Goal: Task Accomplishment & Management: Manage account settings

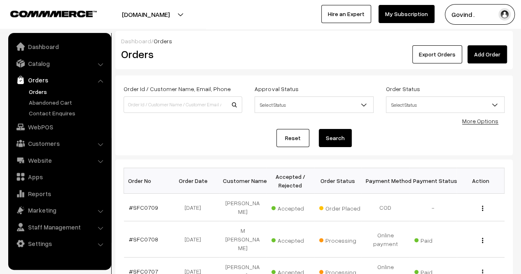
scroll to position [290, 0]
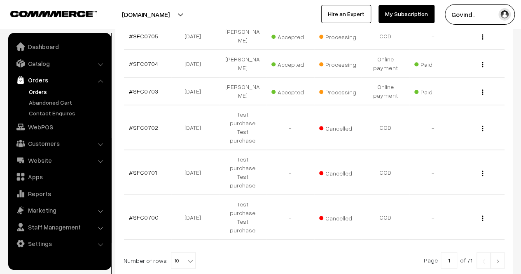
click at [186, 257] on b at bounding box center [190, 261] width 8 height 8
select select "60"
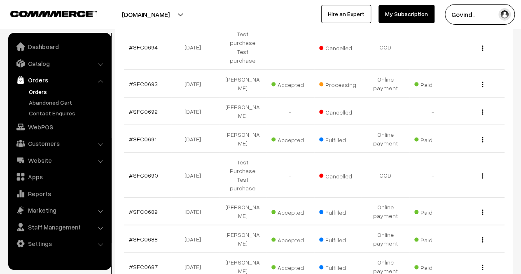
scroll to position [723, 0]
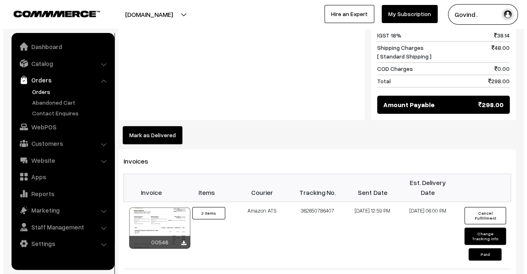
scroll to position [425, 0]
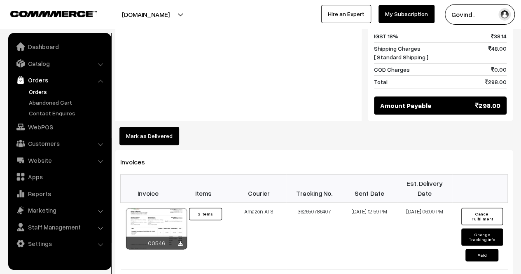
click at [147, 127] on button "Mark as Delivered" at bounding box center [149, 136] width 60 height 18
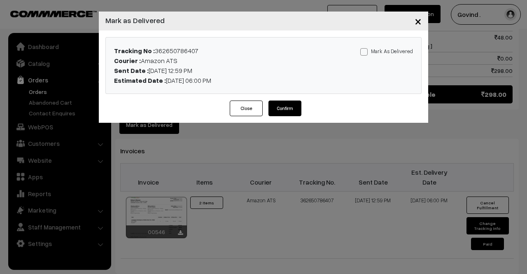
click at [365, 50] on span at bounding box center [364, 51] width 7 height 7
click at [365, 50] on input "Mark As Delivered" at bounding box center [363, 50] width 5 height 5
checkbox input "true"
click at [288, 105] on button "Confirm" at bounding box center [285, 109] width 33 height 16
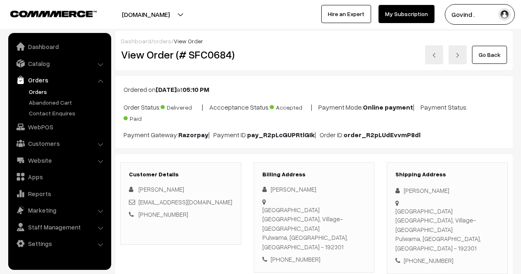
scroll to position [425, 0]
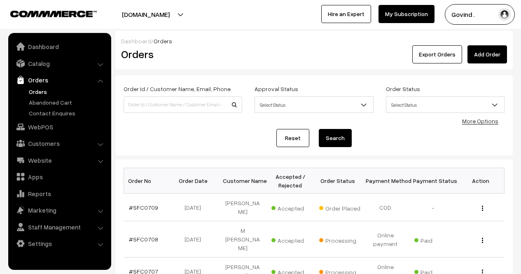
scroll to position [723, 0]
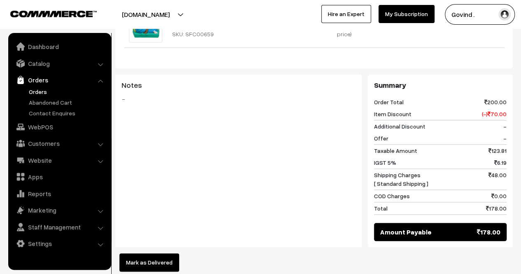
scroll to position [373, 0]
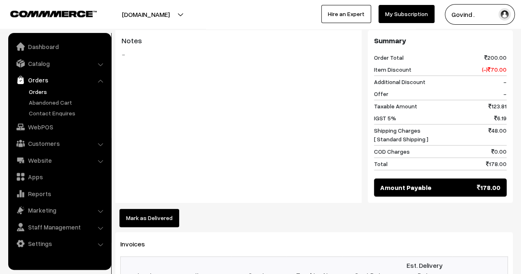
click at [139, 209] on button "Mark as Delivered" at bounding box center [149, 218] width 60 height 18
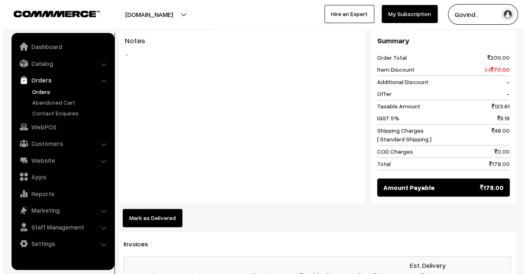
scroll to position [374, 0]
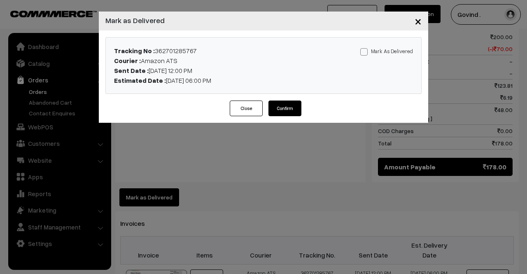
click at [364, 54] on span at bounding box center [364, 51] width 7 height 7
click at [364, 53] on input "Mark As Delivered" at bounding box center [363, 50] width 5 height 5
checkbox input "true"
click at [290, 108] on button "Confirm" at bounding box center [285, 109] width 33 height 16
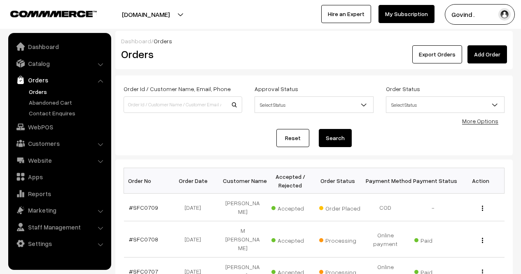
scroll to position [723, 0]
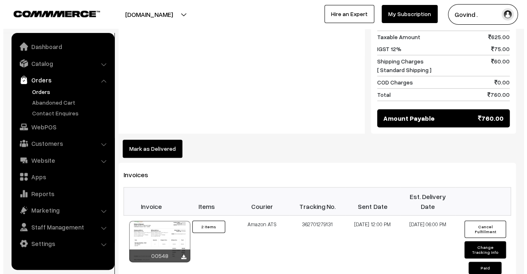
scroll to position [455, 0]
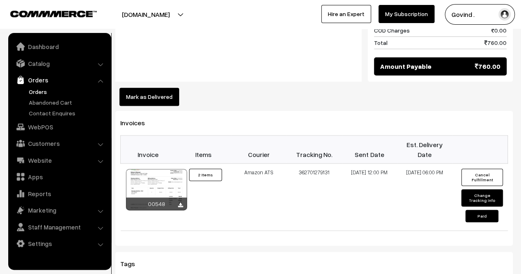
click at [138, 88] on button "Mark as Delivered" at bounding box center [149, 97] width 60 height 18
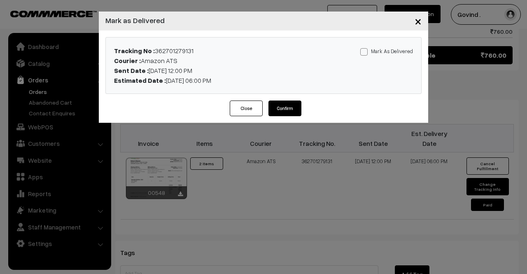
click at [368, 50] on span at bounding box center [364, 51] width 7 height 7
click at [366, 50] on input "Mark As Delivered" at bounding box center [363, 50] width 5 height 5
checkbox input "true"
click at [289, 104] on button "Confirm" at bounding box center [285, 109] width 33 height 16
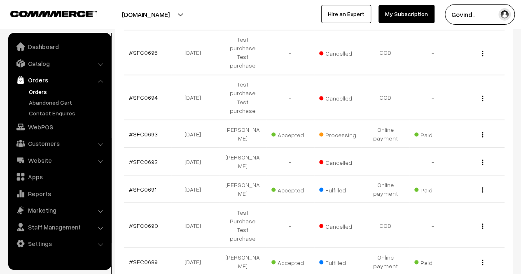
scroll to position [674, 0]
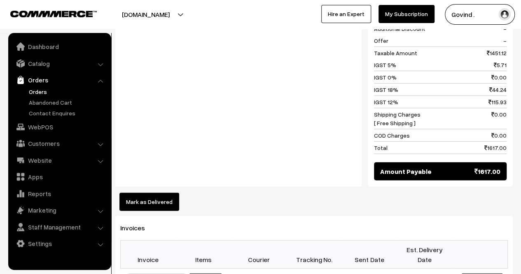
scroll to position [961, 0]
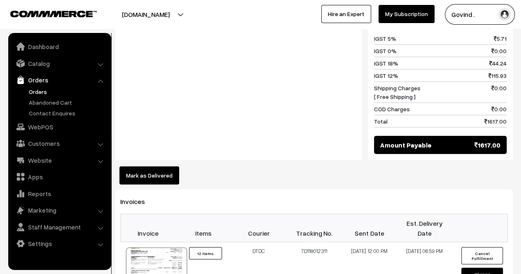
click at [159, 166] on button "Mark as Delivered" at bounding box center [149, 175] width 60 height 18
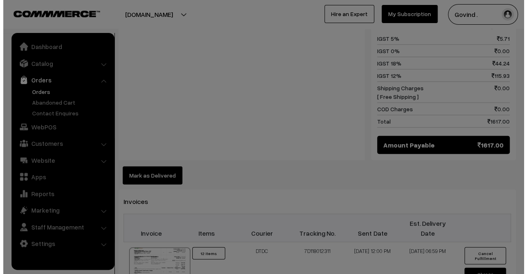
scroll to position [963, 0]
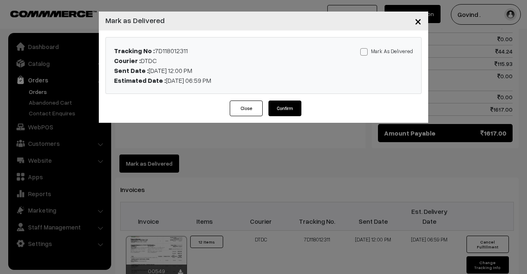
click at [366, 55] on span at bounding box center [364, 51] width 7 height 7
click at [366, 53] on input "Mark As Delivered" at bounding box center [363, 50] width 5 height 5
checkbox input "true"
click at [293, 107] on button "Confirm" at bounding box center [285, 109] width 33 height 16
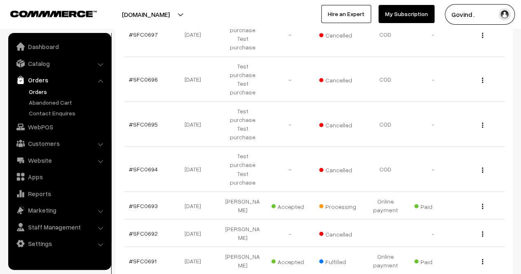
scroll to position [604, 0]
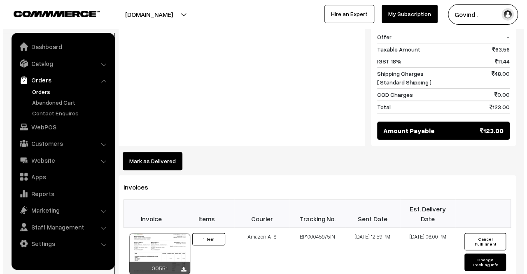
scroll to position [420, 0]
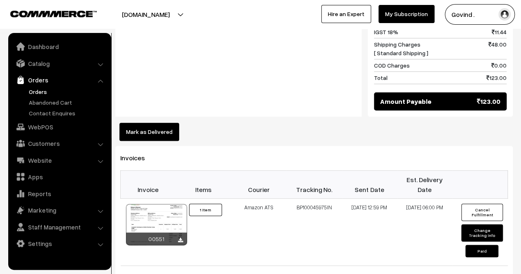
click at [167, 127] on button "Mark as Delivered" at bounding box center [149, 132] width 60 height 18
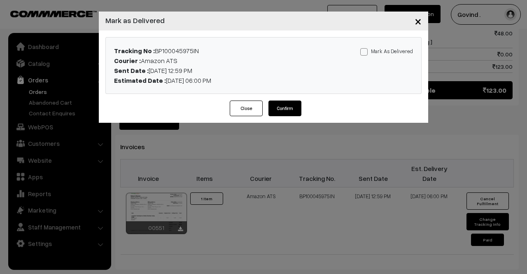
click at [367, 56] on div "Mark As Delivered Mark As Paid" at bounding box center [368, 66] width 104 height 40
click at [366, 54] on span at bounding box center [364, 51] width 7 height 7
click at [366, 53] on input "Mark As Delivered" at bounding box center [363, 50] width 5 height 5
checkbox input "true"
click at [288, 106] on button "Confirm" at bounding box center [285, 109] width 33 height 16
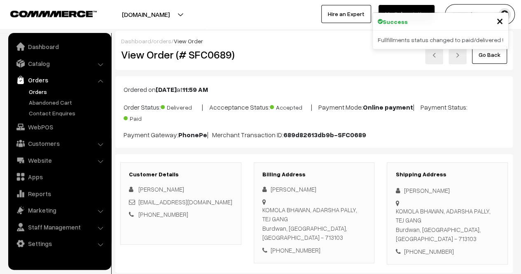
click at [491, 59] on link "Go Back" at bounding box center [489, 55] width 35 height 18
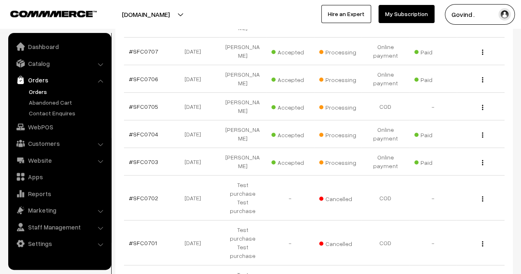
scroll to position [248, 0]
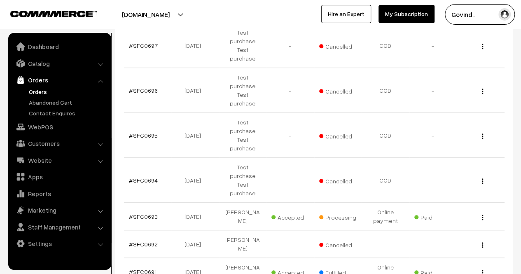
scroll to position [276, 0]
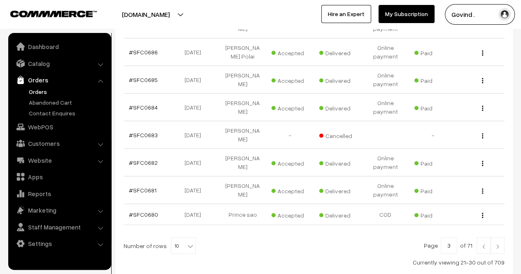
scroll to position [290, 0]
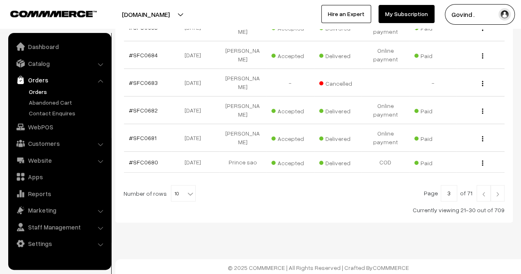
click at [485, 192] on img at bounding box center [483, 194] width 7 height 5
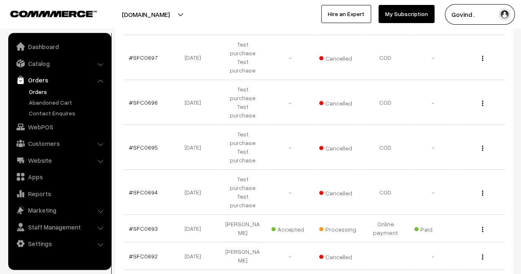
scroll to position [290, 0]
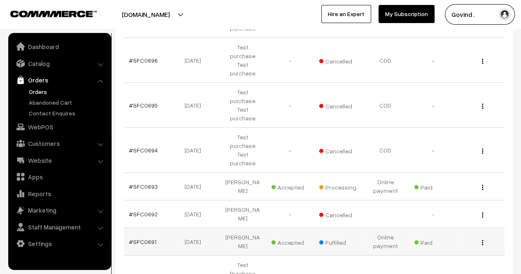
click at [482, 239] on button "button" at bounding box center [483, 242] width 2 height 7
click at [442, 245] on link "View" at bounding box center [446, 254] width 70 height 18
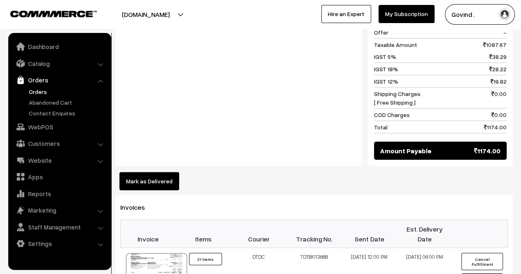
scroll to position [921, 0]
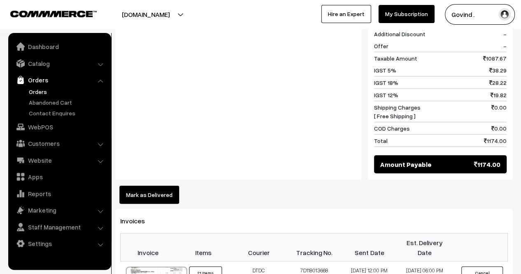
click at [166, 186] on button "Mark as Delivered" at bounding box center [149, 195] width 60 height 18
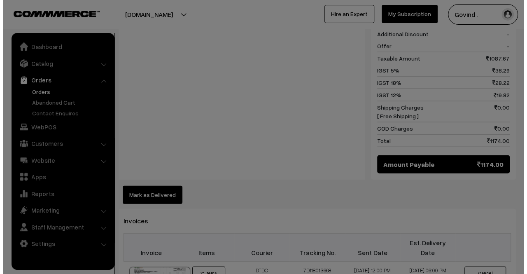
scroll to position [926, 0]
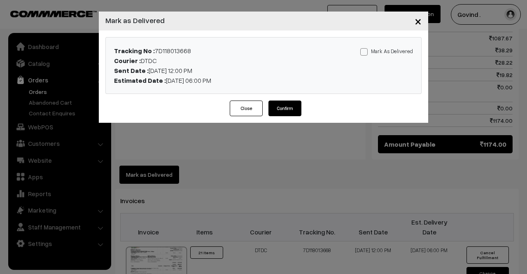
click at [364, 52] on span at bounding box center [364, 51] width 7 height 7
click at [364, 52] on input "Mark As Delivered" at bounding box center [363, 50] width 5 height 5
checkbox input "true"
click at [298, 105] on button "Confirm" at bounding box center [285, 109] width 33 height 16
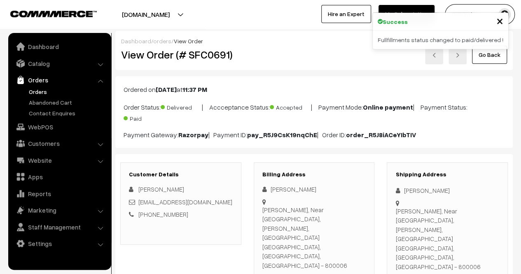
click at [493, 57] on link "Go Back" at bounding box center [489, 55] width 35 height 18
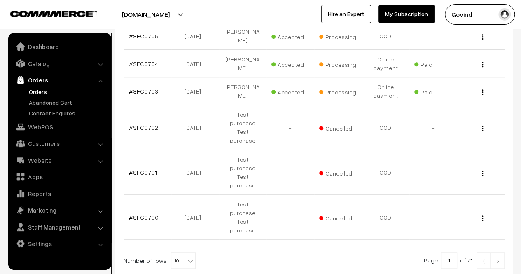
scroll to position [278, 0]
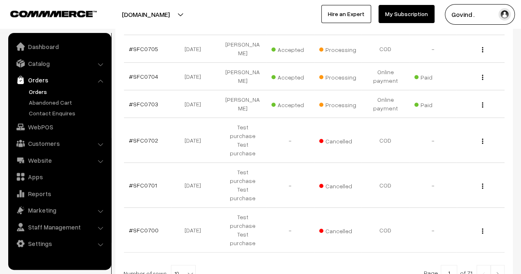
click at [498, 265] on link at bounding box center [498, 273] width 14 height 16
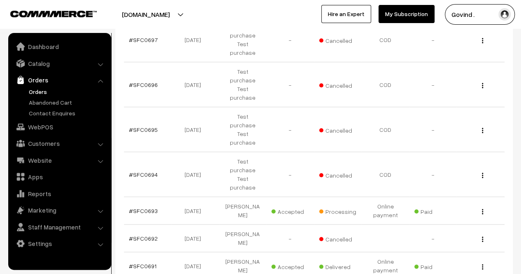
scroll to position [267, 0]
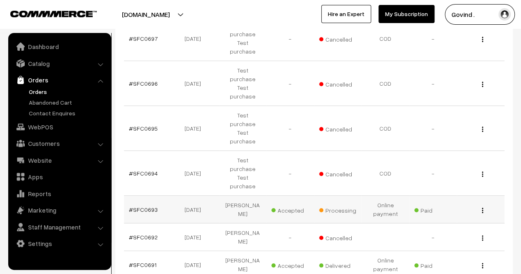
click at [482, 208] on img "button" at bounding box center [482, 210] width 1 height 5
click at [457, 213] on link "View" at bounding box center [446, 222] width 70 height 18
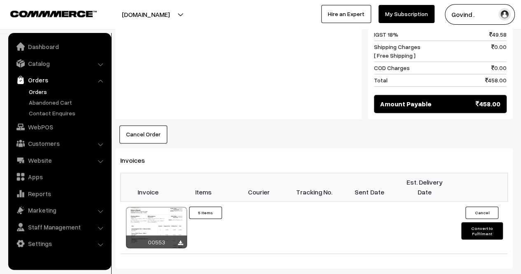
scroll to position [557, 0]
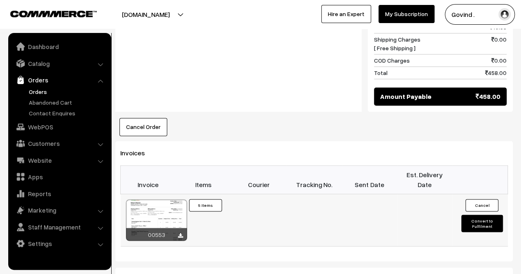
click at [473, 215] on button "Convert to Fulfilment" at bounding box center [482, 223] width 41 height 17
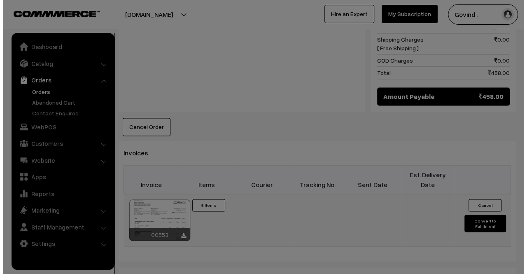
scroll to position [558, 0]
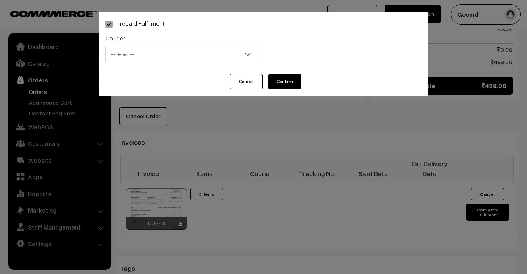
click at [186, 60] on span "-- Select --" at bounding box center [181, 54] width 151 height 14
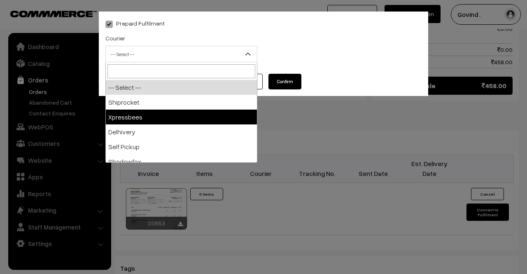
select select "3"
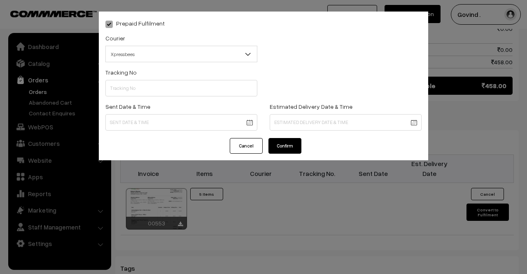
click at [169, 103] on div "Sent Date & Time" at bounding box center [181, 115] width 152 height 29
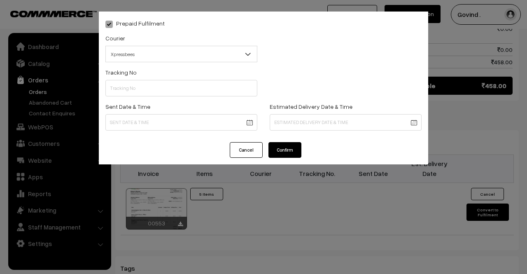
click at [171, 97] on div "Tracking No" at bounding box center [181, 84] width 164 height 34
click at [171, 95] on input "text" at bounding box center [181, 88] width 152 height 16
paste input "[CREDIT_CARD_NUMBER]"
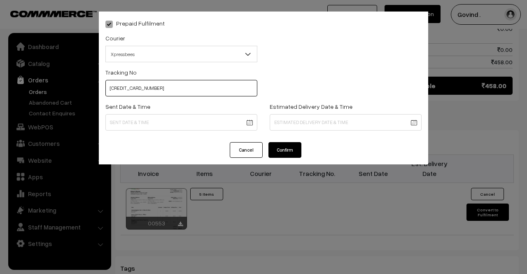
type input "[CREDIT_CARD_NUMBER]"
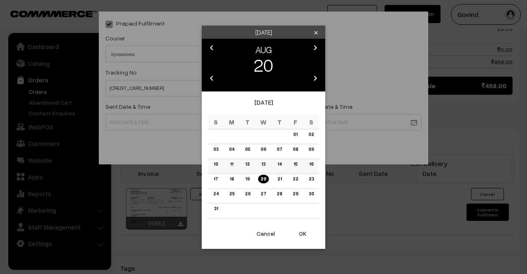
click at [295, 165] on link "15" at bounding box center [295, 164] width 9 height 9
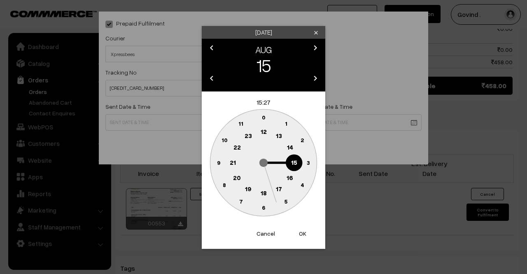
click at [263, 131] on text "12" at bounding box center [264, 131] width 6 height 7
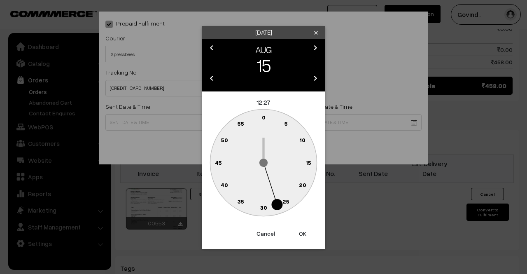
click at [264, 117] on text "0" at bounding box center [264, 117] width 4 height 7
type input "15-08-2025 12:00"
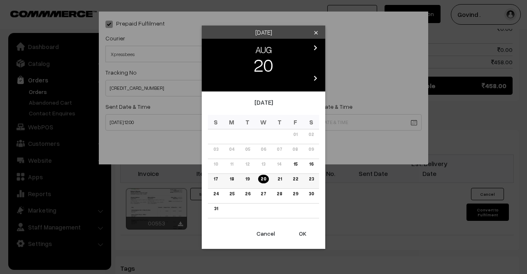
click at [250, 178] on link "19" at bounding box center [247, 179] width 9 height 9
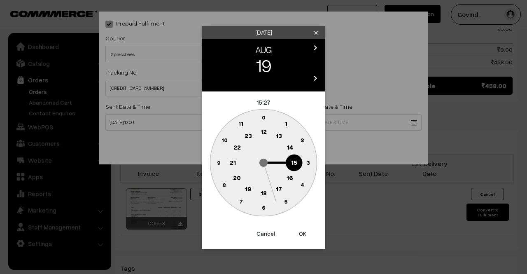
click at [261, 192] on text "18" at bounding box center [264, 192] width 6 height 7
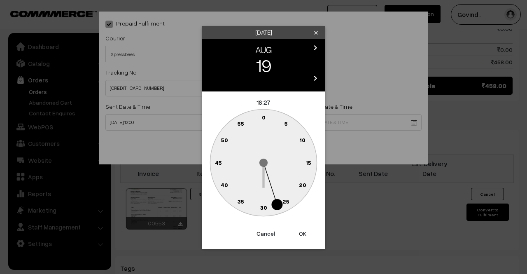
click at [265, 116] on text "0" at bounding box center [264, 117] width 4 height 7
type input "19-08-2025 18:00"
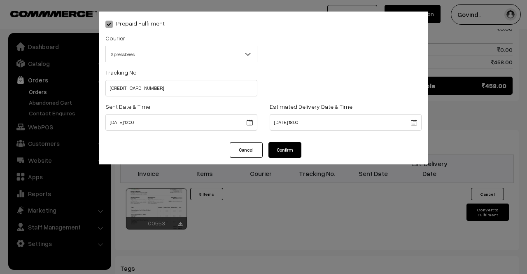
click at [283, 149] on button "Confirm" at bounding box center [285, 150] width 33 height 16
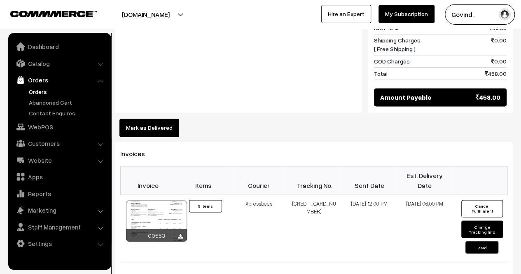
click at [165, 119] on button "Mark as Delivered" at bounding box center [149, 128] width 60 height 18
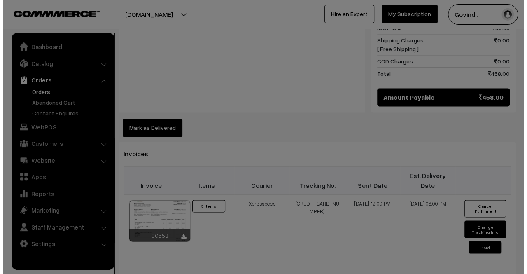
scroll to position [557, 0]
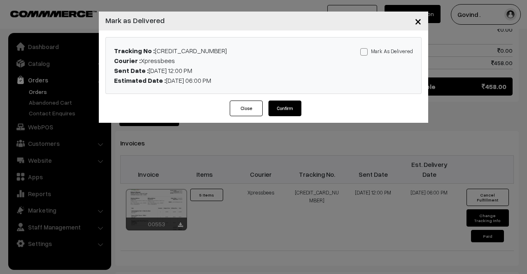
click at [363, 55] on span at bounding box center [364, 51] width 7 height 7
click at [363, 53] on input "Mark As Delivered" at bounding box center [363, 50] width 5 height 5
checkbox input "true"
click at [292, 103] on button "Confirm" at bounding box center [285, 109] width 33 height 16
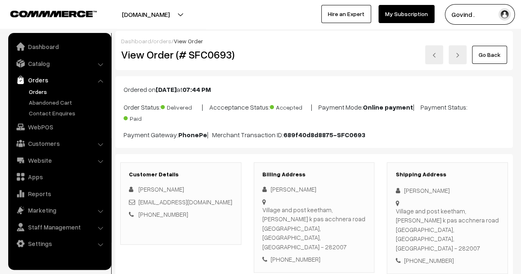
click at [489, 56] on link "Go Back" at bounding box center [489, 55] width 35 height 18
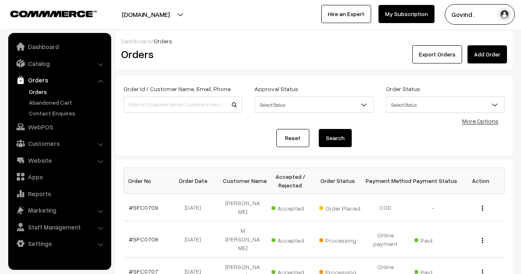
scroll to position [264, 0]
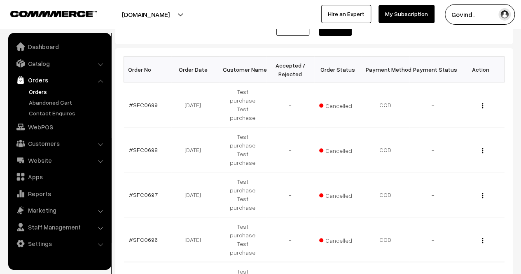
scroll to position [290, 0]
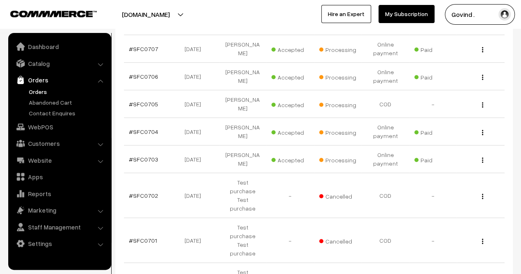
scroll to position [222, 0]
click at [483, 158] on img "button" at bounding box center [482, 160] width 1 height 5
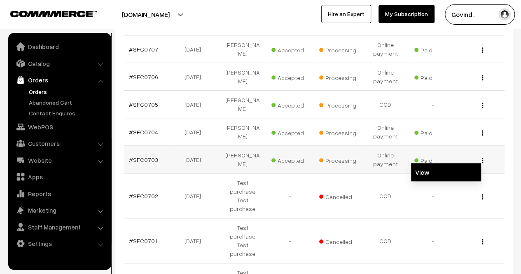
click at [457, 163] on link "View" at bounding box center [446, 172] width 70 height 18
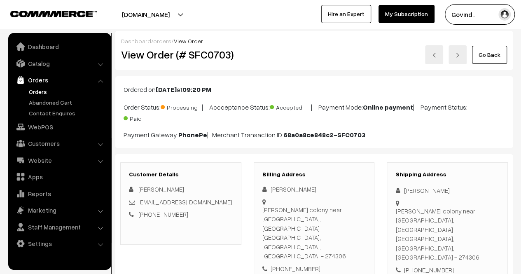
scroll to position [529, 0]
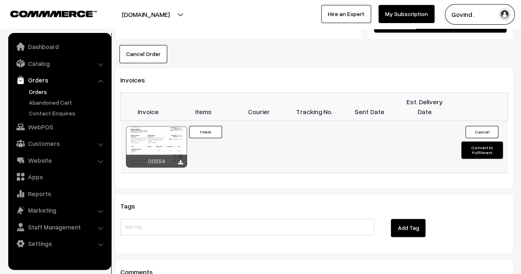
click at [476, 141] on button "Convert to Fulfilment" at bounding box center [482, 149] width 41 height 17
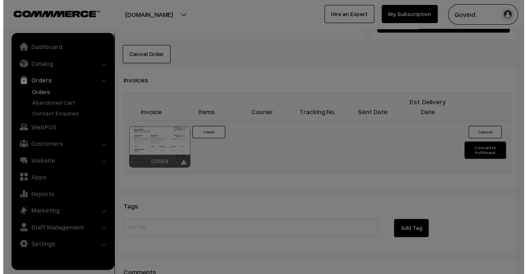
scroll to position [519, 0]
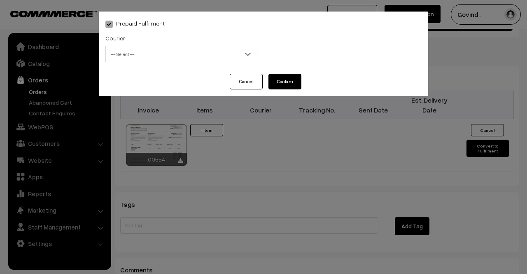
click at [201, 62] on div "Courier -- Select -- Shiprocket Xpressbees Delhivery Self Pickup Shadowfax Ecom…" at bounding box center [181, 50] width 164 height 34
click at [191, 56] on span "-- Select --" at bounding box center [181, 54] width 151 height 14
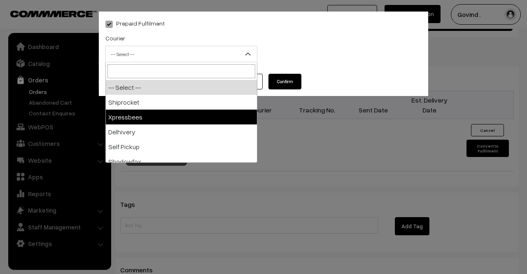
select select "3"
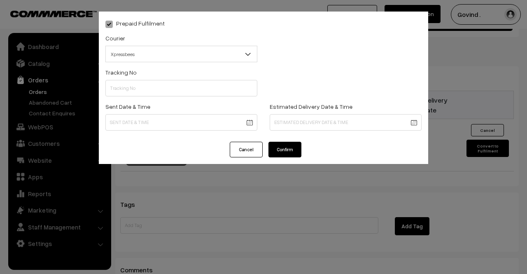
click at [174, 75] on div "Tracking No" at bounding box center [181, 81] width 152 height 29
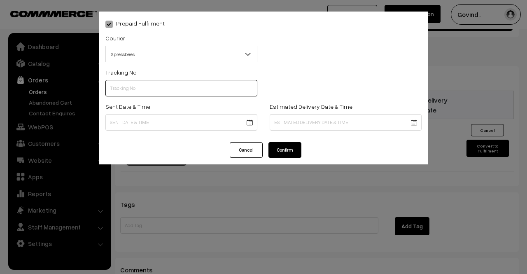
click at [175, 88] on input "text" at bounding box center [181, 88] width 152 height 16
paste input "153291456404761"
type input "153291456404761"
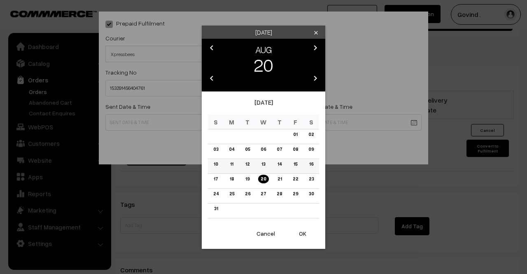
click at [248, 165] on link "12" at bounding box center [247, 164] width 9 height 9
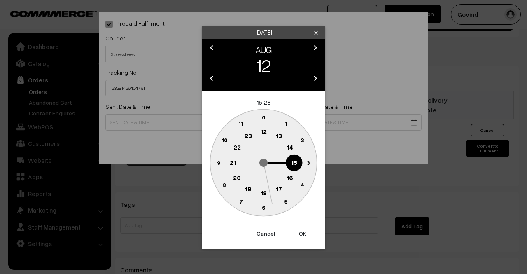
click at [263, 236] on button "Cancel" at bounding box center [265, 234] width 33 height 18
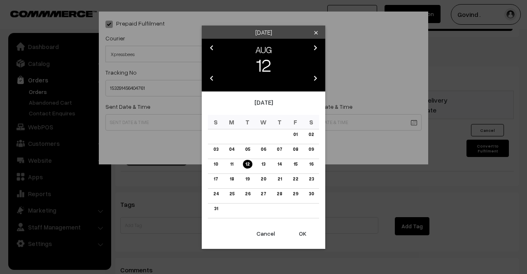
click at [265, 234] on button "Cancel" at bounding box center [265, 234] width 33 height 18
click at [250, 178] on link "19" at bounding box center [247, 179] width 9 height 9
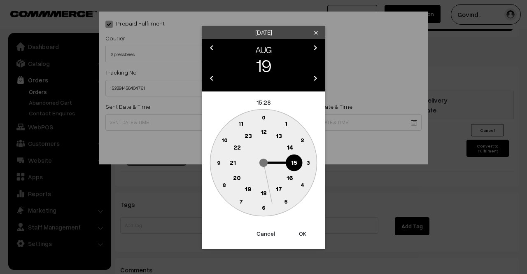
click at [261, 129] on text "12" at bounding box center [264, 131] width 6 height 7
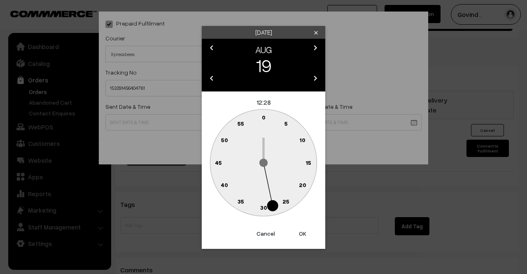
click at [264, 119] on text "0" at bounding box center [264, 117] width 4 height 7
type input "19-08-2025 12:00"
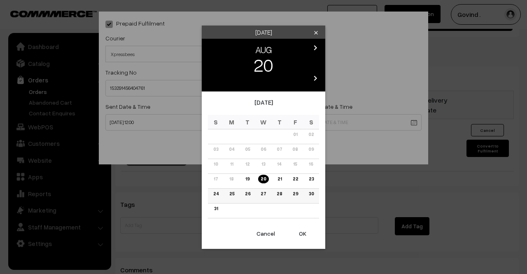
click at [230, 194] on link "25" at bounding box center [232, 194] width 10 height 9
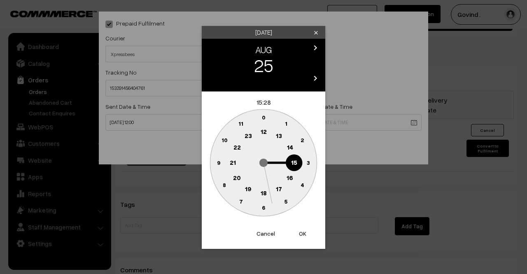
click at [261, 192] on text "18" at bounding box center [264, 192] width 6 height 7
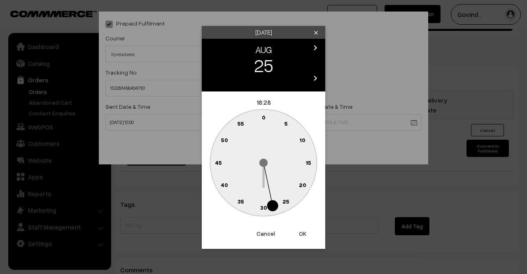
click at [265, 117] on text "0" at bounding box center [264, 117] width 4 height 7
type input "25-08-2025 18:00"
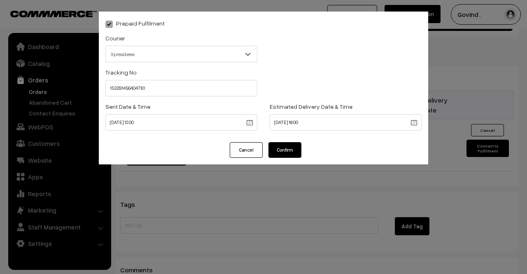
click at [278, 148] on button "Confirm" at bounding box center [285, 150] width 33 height 16
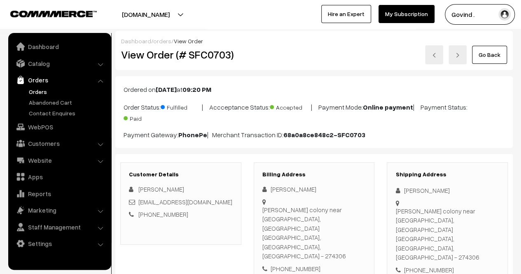
click at [486, 57] on link "Go Back" at bounding box center [489, 55] width 35 height 18
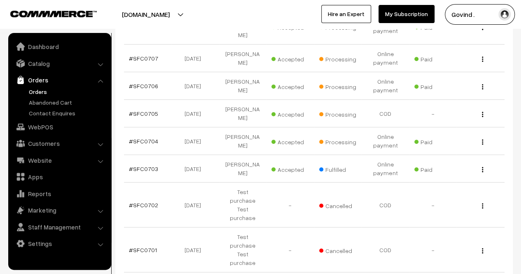
scroll to position [211, 0]
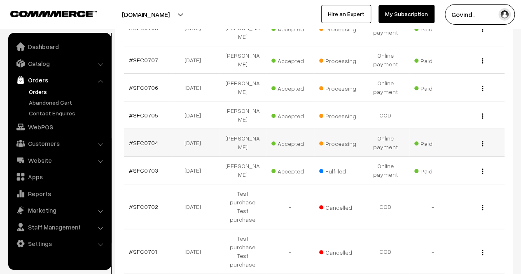
click at [483, 141] on img "button" at bounding box center [482, 143] width 1 height 5
click at [458, 146] on link "View" at bounding box center [446, 155] width 70 height 18
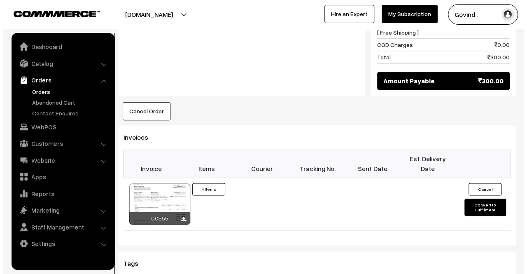
scroll to position [453, 0]
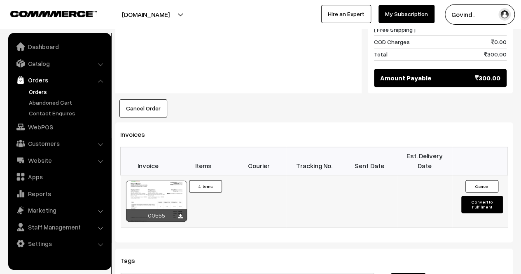
click at [473, 197] on button "Convert to Fulfilment" at bounding box center [482, 204] width 41 height 17
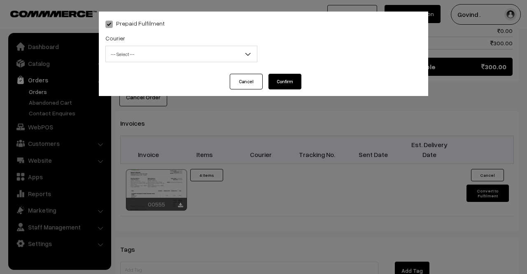
click at [176, 56] on span "-- Select --" at bounding box center [181, 54] width 151 height 14
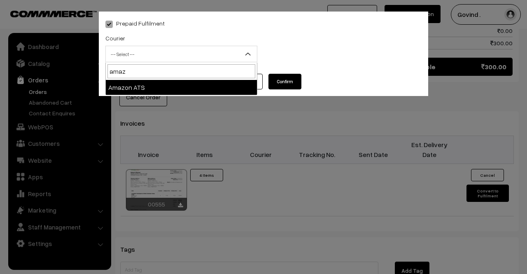
type input "amaz"
select select "8"
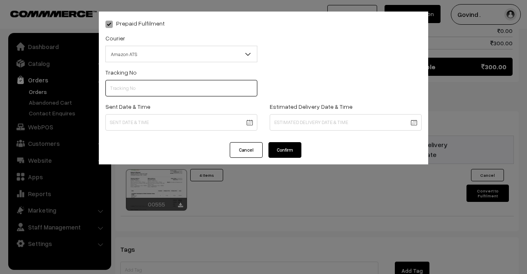
click at [151, 83] on input "text" at bounding box center [181, 88] width 152 height 16
paste input "362855366732"
type input "362855366732"
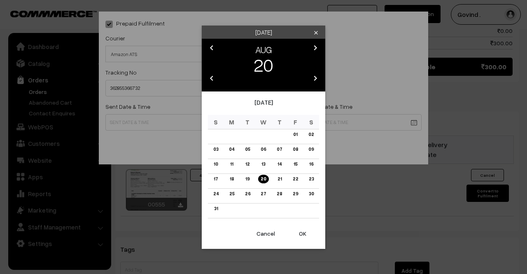
click at [248, 180] on link "19" at bounding box center [247, 179] width 9 height 9
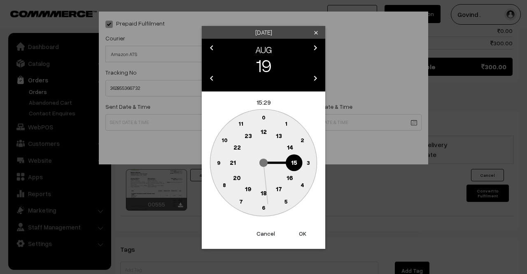
click at [263, 131] on text "12" at bounding box center [264, 131] width 6 height 7
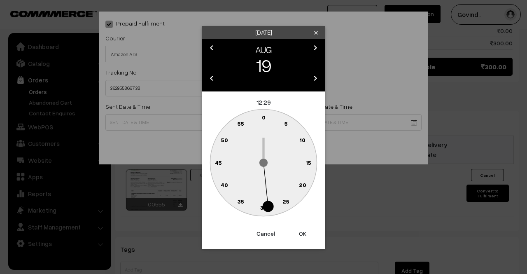
click at [264, 118] on text "0" at bounding box center [264, 117] width 4 height 7
type input "19-08-2025 12:00"
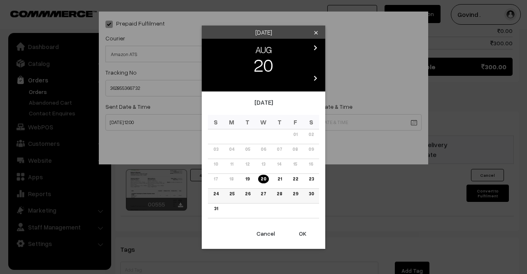
click at [231, 193] on link "25" at bounding box center [232, 194] width 10 height 9
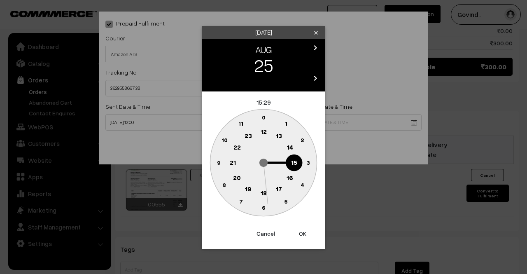
click at [263, 190] on text "18" at bounding box center [264, 192] width 6 height 7
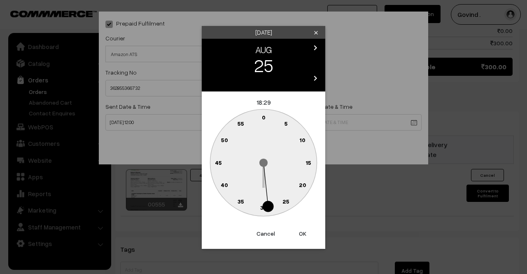
click at [264, 115] on text "0" at bounding box center [264, 117] width 4 height 7
type input "25-08-2025 18:00"
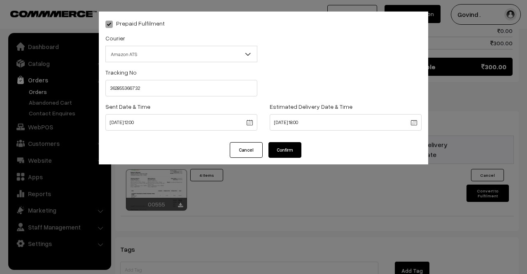
click at [285, 149] on button "Confirm" at bounding box center [285, 150] width 33 height 16
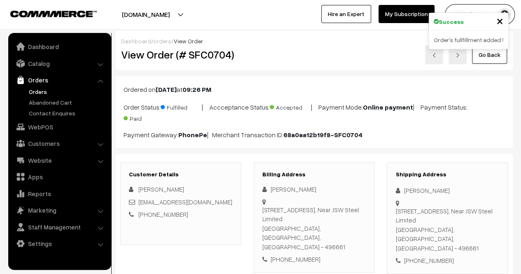
click at [487, 55] on link "Go Back" at bounding box center [489, 55] width 35 height 18
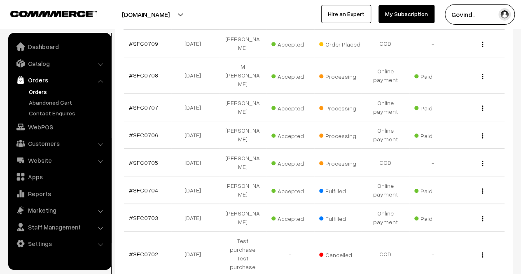
scroll to position [163, 0]
click at [483, 161] on button "button" at bounding box center [483, 164] width 2 height 7
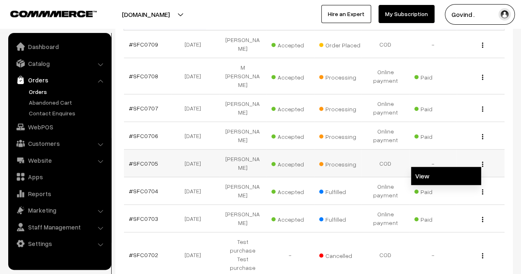
click at [463, 167] on link "View" at bounding box center [446, 176] width 70 height 18
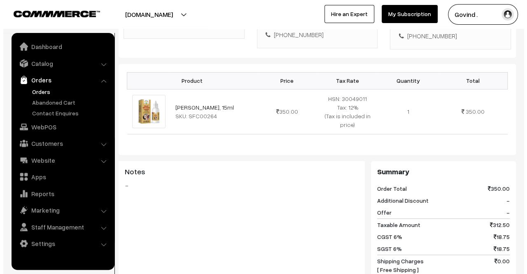
scroll to position [409, 0]
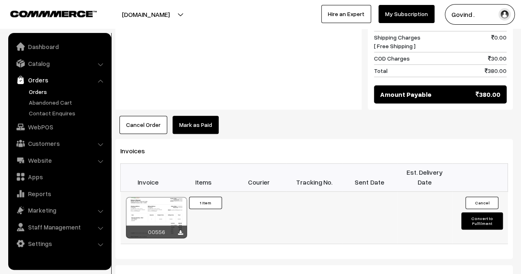
click at [475, 212] on button "Convert to Fulfilment" at bounding box center [482, 220] width 41 height 17
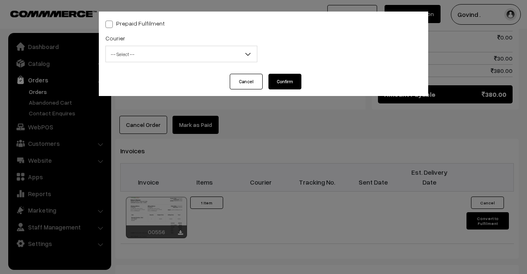
click at [179, 46] on span "-- Select --" at bounding box center [181, 54] width 152 height 16
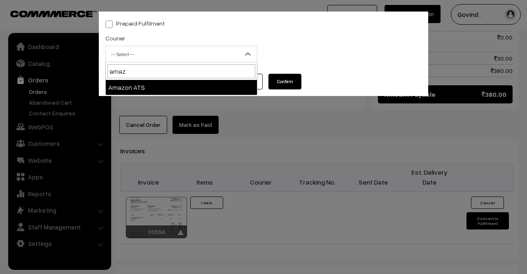
type input "amaz"
select select "8"
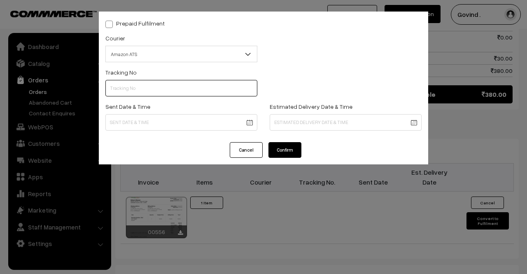
click at [157, 87] on input "text" at bounding box center [181, 88] width 152 height 16
paste input "362855234734"
type input "362855234734"
click at [177, 120] on body "Thank you for showing interest. Our team will call you shortly. Close [DOMAIN_N…" at bounding box center [263, 29] width 527 height 876
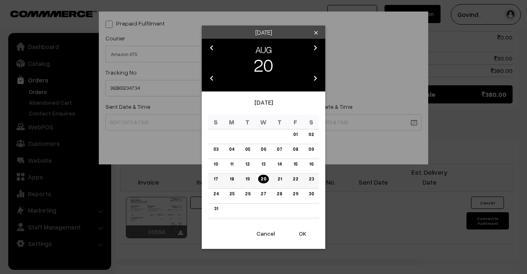
click at [233, 178] on link "18" at bounding box center [231, 179] width 9 height 9
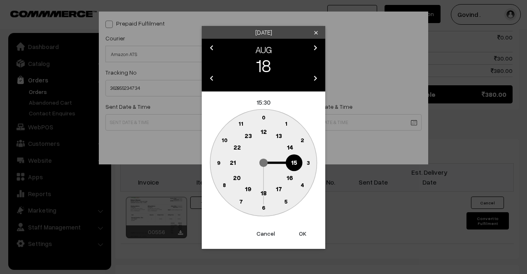
click at [265, 131] on text "12" at bounding box center [264, 131] width 6 height 7
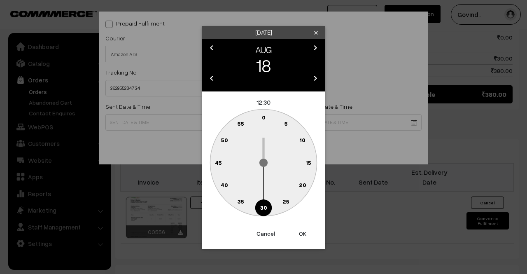
click at [264, 115] on text "0" at bounding box center [264, 117] width 4 height 7
type input "18-08-2025 12:00"
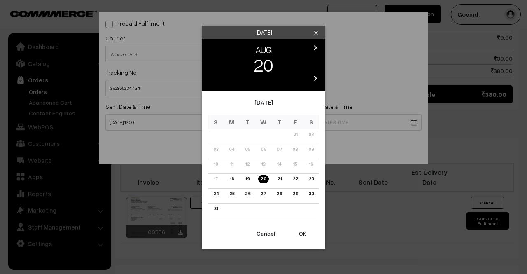
click at [303, 120] on body "Thank you for showing interest. Our team will call you shortly. Close shopforco…" at bounding box center [263, 29] width 527 height 876
click at [279, 178] on link "21" at bounding box center [279, 179] width 9 height 9
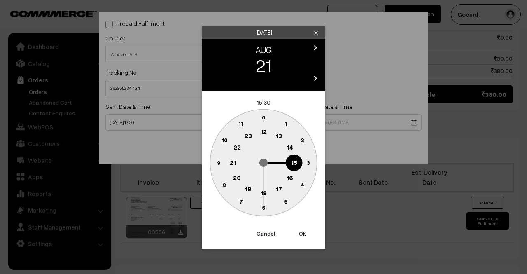
click at [266, 191] on text "18" at bounding box center [264, 192] width 6 height 7
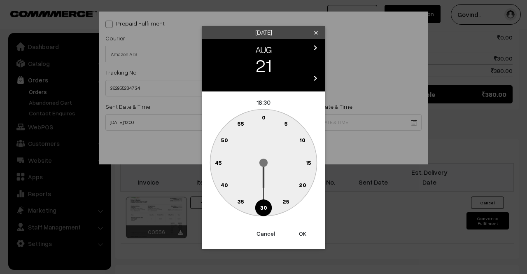
click at [265, 116] on text "0" at bounding box center [264, 117] width 4 height 7
type input "21-08-2025 18:00"
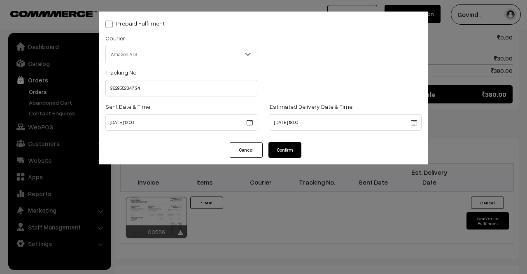
click at [287, 146] on button "Confirm" at bounding box center [285, 150] width 33 height 16
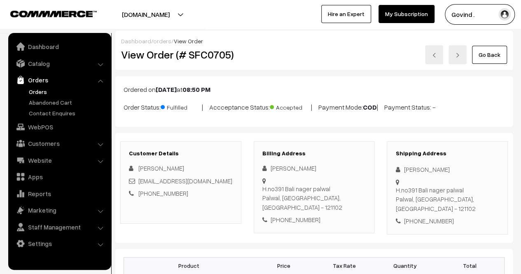
click at [492, 52] on link "Go Back" at bounding box center [489, 55] width 35 height 18
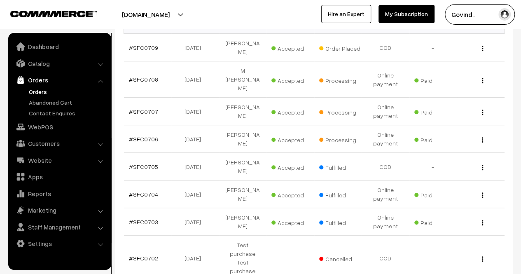
scroll to position [159, 0]
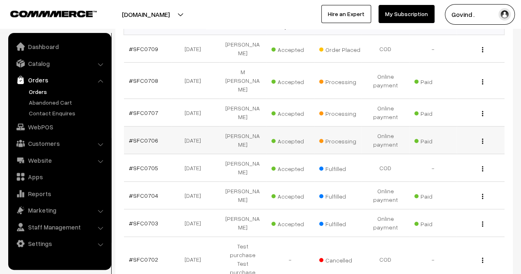
click at [484, 136] on div "View" at bounding box center [481, 140] width 38 height 9
click at [483, 138] on img "button" at bounding box center [482, 140] width 1 height 5
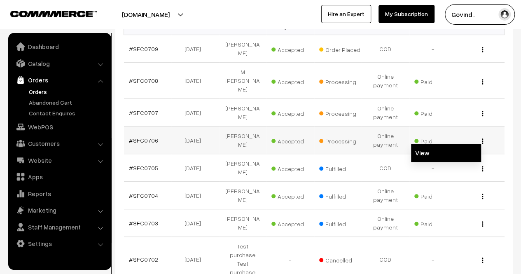
click at [457, 144] on link "View" at bounding box center [446, 153] width 70 height 18
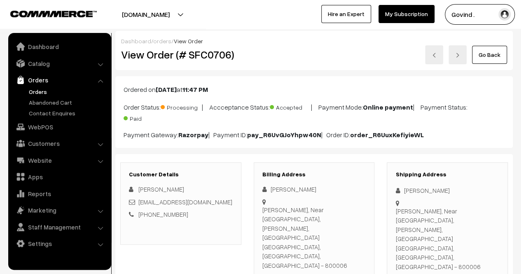
scroll to position [240, 0]
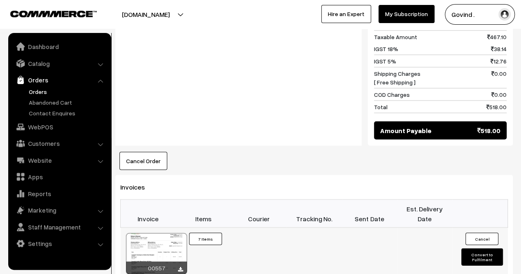
click at [479, 248] on button "Convert to Fulfilment" at bounding box center [482, 256] width 41 height 17
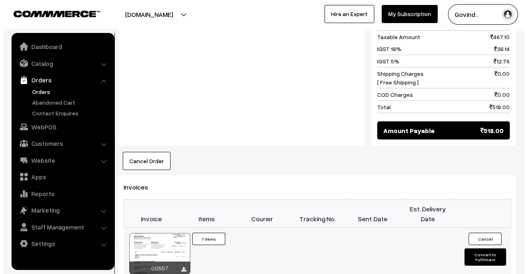
scroll to position [758, 0]
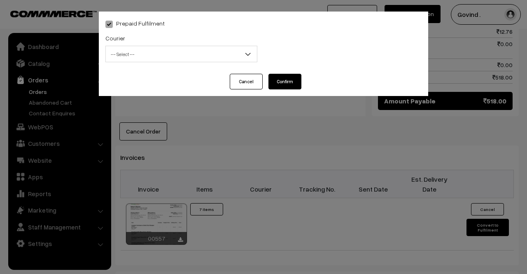
click at [206, 55] on span "-- Select --" at bounding box center [181, 54] width 151 height 14
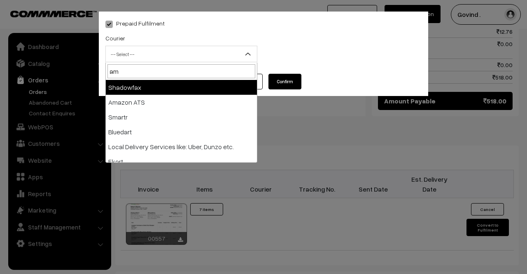
type input "ama"
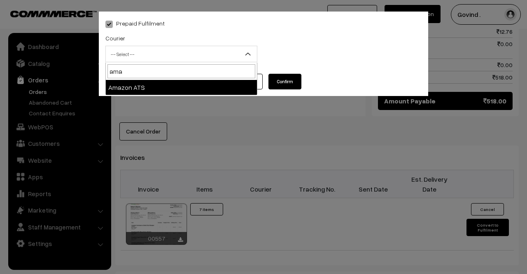
select select "8"
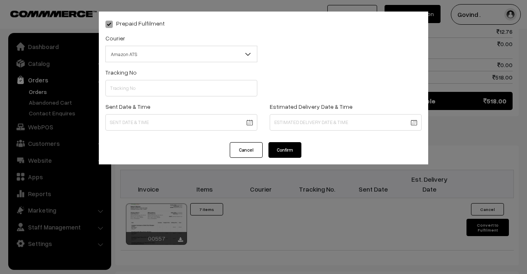
click at [167, 78] on div "Tracking No" at bounding box center [181, 81] width 152 height 29
click at [167, 89] on input "text" at bounding box center [181, 88] width 152 height 16
paste input "362855230965"
type input "362855230965"
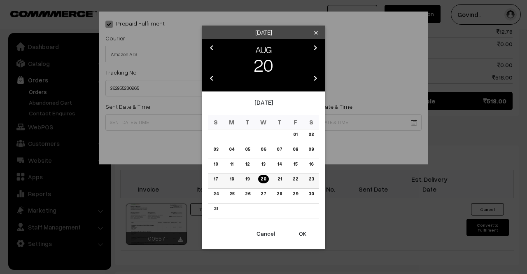
click at [248, 178] on link "19" at bounding box center [247, 179] width 9 height 9
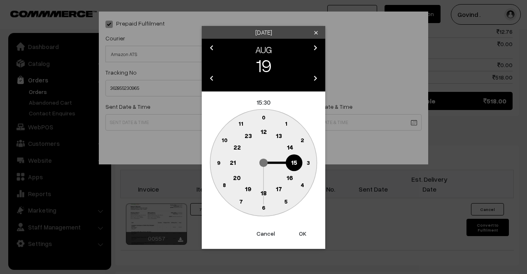
click at [262, 132] on text "12" at bounding box center [264, 131] width 6 height 7
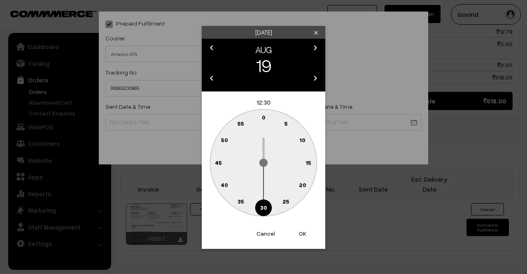
click at [264, 117] on text "0" at bounding box center [264, 117] width 4 height 7
type input "19-08-2025 12:00"
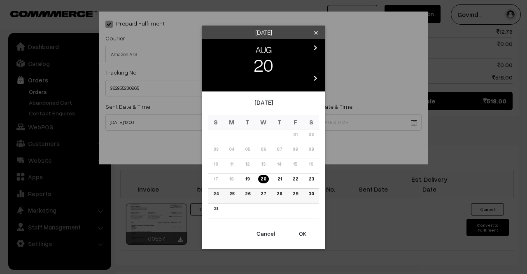
click at [235, 193] on link "25" at bounding box center [232, 194] width 10 height 9
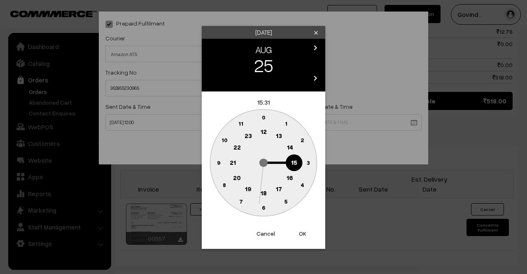
click at [264, 191] on text "18" at bounding box center [264, 192] width 6 height 7
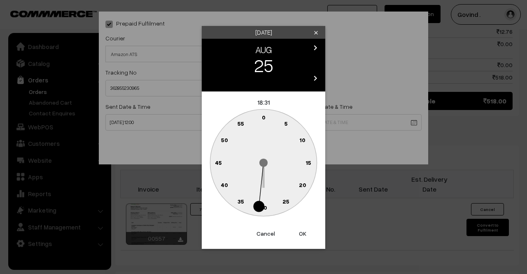
click at [265, 119] on text "0" at bounding box center [264, 117] width 4 height 7
type input "25-08-2025 18:00"
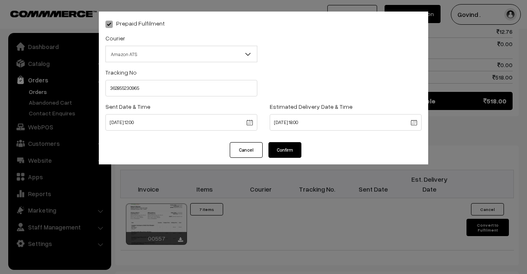
click at [286, 147] on button "Confirm" at bounding box center [285, 150] width 33 height 16
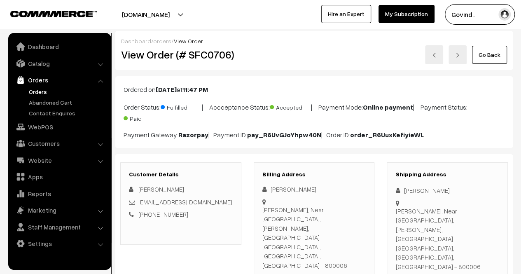
click at [493, 61] on link "Go Back" at bounding box center [489, 55] width 35 height 18
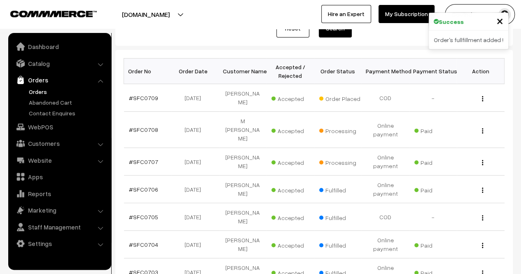
scroll to position [110, 0]
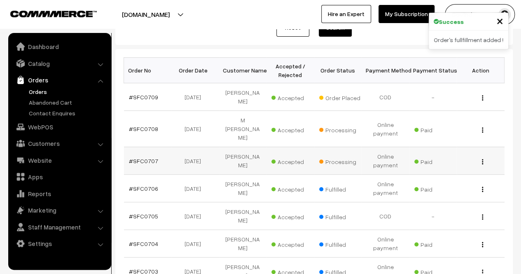
click at [482, 159] on img "button" at bounding box center [482, 161] width 1 height 5
click at [457, 164] on link "View" at bounding box center [446, 173] width 70 height 18
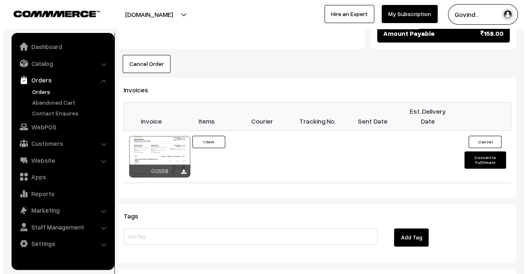
scroll to position [511, 0]
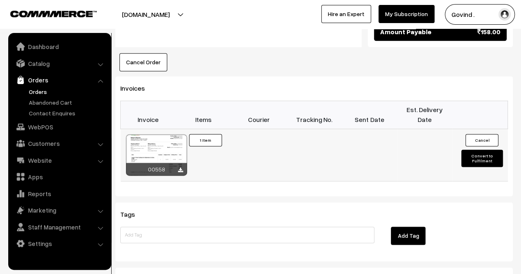
click at [470, 150] on button "Convert to Fulfilment" at bounding box center [482, 158] width 41 height 17
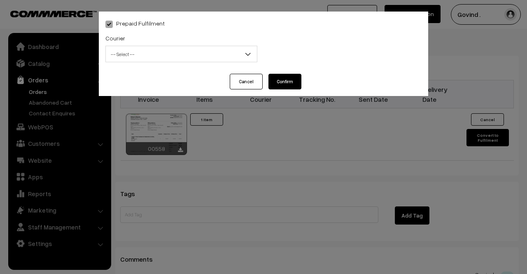
click at [205, 56] on span "-- Select --" at bounding box center [181, 54] width 151 height 14
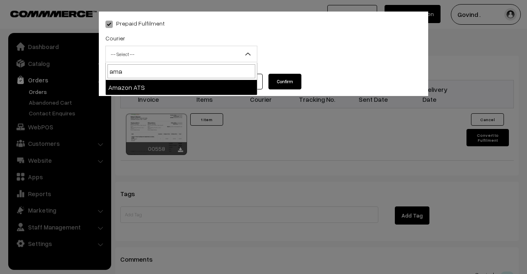
type input "ama"
select select "8"
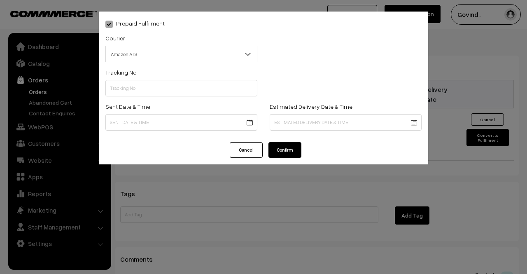
click at [163, 75] on div "Tracking No" at bounding box center [181, 81] width 152 height 29
click at [162, 84] on input "text" at bounding box center [181, 88] width 152 height 16
paste input "362903151150"
type input "362903151150"
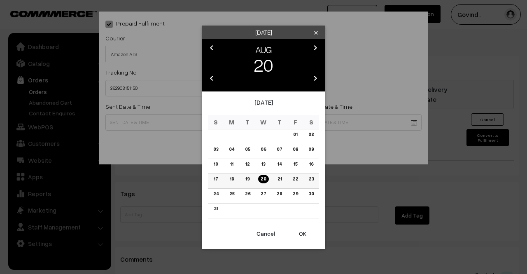
click at [263, 182] on link "20" at bounding box center [263, 179] width 10 height 9
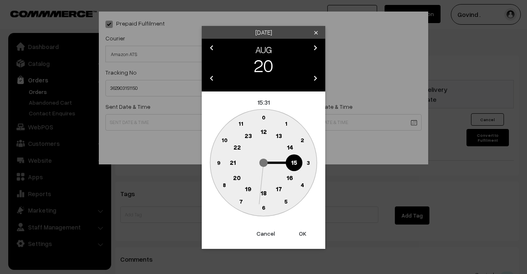
click at [265, 131] on text "12" at bounding box center [264, 131] width 6 height 7
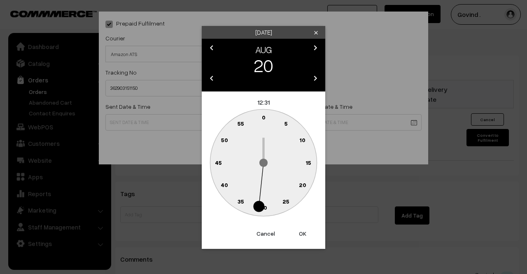
click at [265, 120] on text "0" at bounding box center [264, 117] width 4 height 7
type input "[DATE] 12:00"
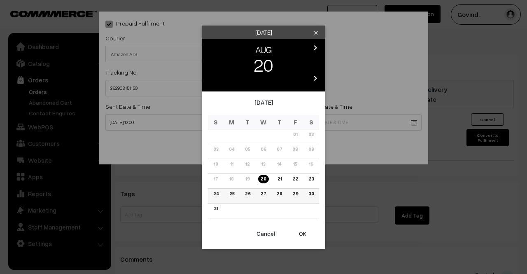
click at [246, 193] on link "26" at bounding box center [248, 194] width 10 height 9
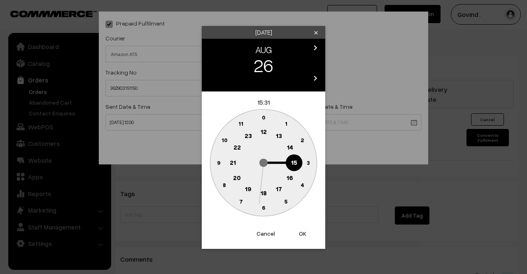
click at [262, 194] on text "18" at bounding box center [264, 192] width 6 height 7
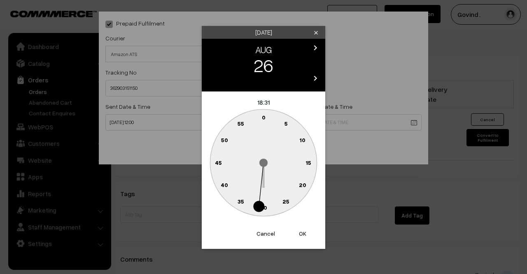
click at [265, 116] on text "0" at bounding box center [264, 117] width 4 height 7
type input "26-08-2025 18:00"
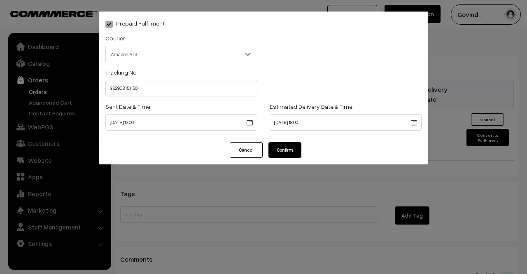
click at [283, 154] on button "Confirm" at bounding box center [285, 150] width 33 height 16
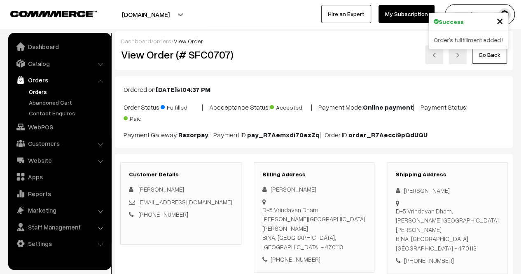
click at [492, 56] on link "Go Back" at bounding box center [489, 55] width 35 height 18
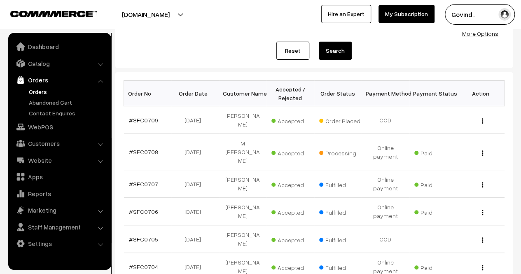
scroll to position [88, 0]
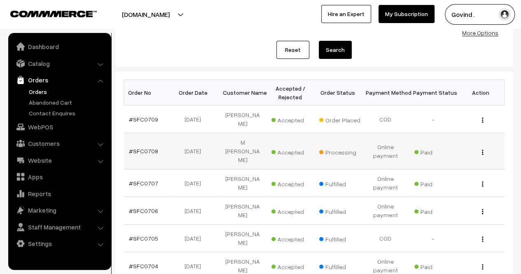
click at [483, 150] on img "button" at bounding box center [482, 152] width 1 height 5
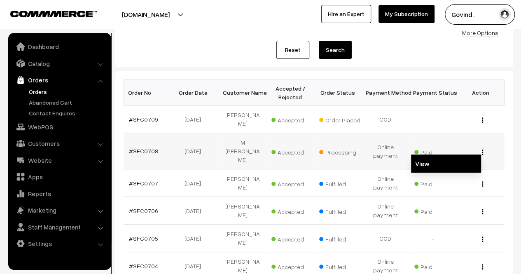
click at [462, 155] on link "View" at bounding box center [446, 164] width 70 height 18
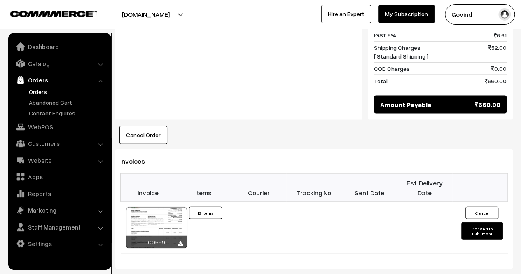
scroll to position [856, 0]
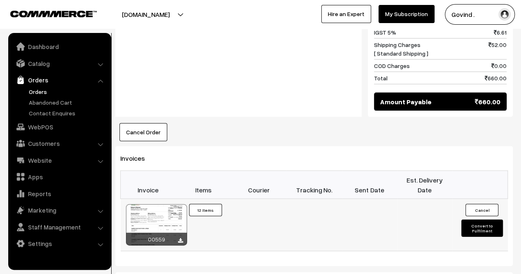
click at [484, 220] on button "Convert to Fulfilment" at bounding box center [482, 228] width 41 height 17
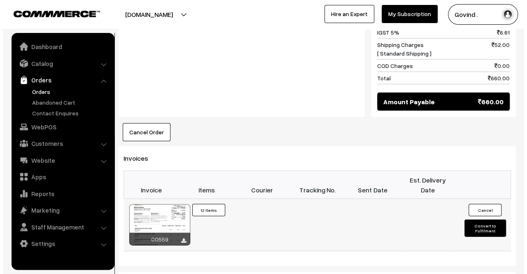
scroll to position [859, 0]
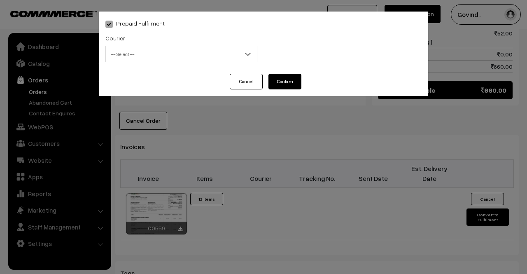
click at [201, 55] on span "-- Select --" at bounding box center [181, 54] width 151 height 14
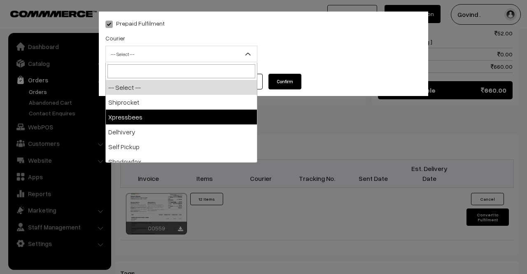
select select "3"
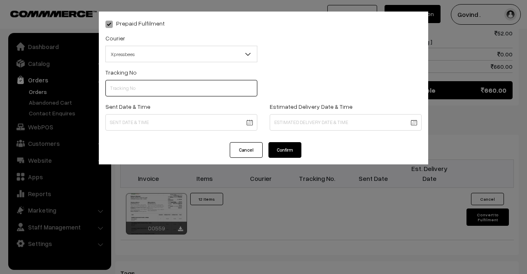
click at [159, 93] on input "text" at bounding box center [181, 88] width 152 height 16
paste input "153456552604106"
type input "153456552604106"
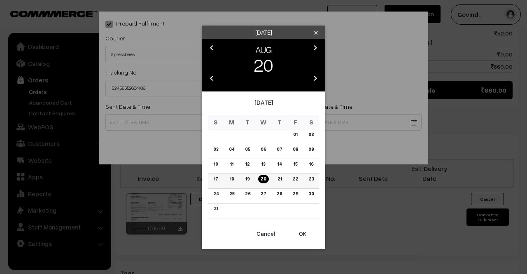
click at [261, 179] on link "20" at bounding box center [263, 179] width 10 height 9
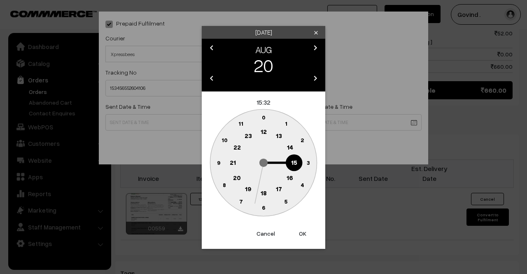
click at [264, 133] on text "12" at bounding box center [264, 131] width 6 height 7
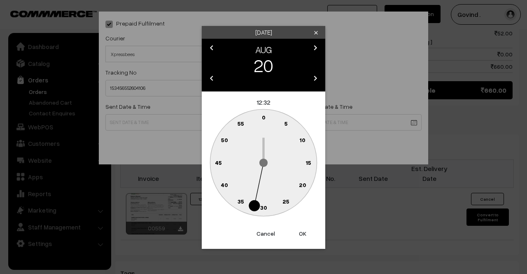
click at [264, 116] on text "0" at bounding box center [264, 117] width 4 height 7
type input "20-08-2025 12:00"
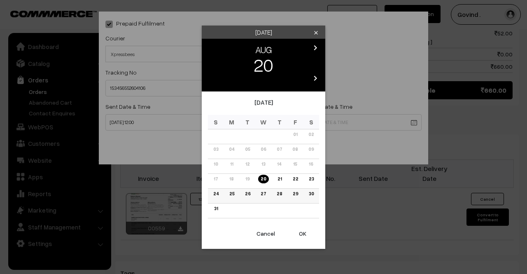
click at [247, 191] on link "26" at bounding box center [248, 194] width 10 height 9
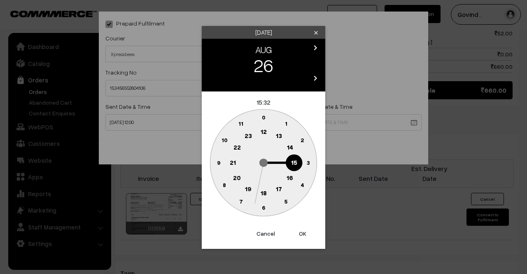
click at [263, 192] on text "18" at bounding box center [264, 192] width 6 height 7
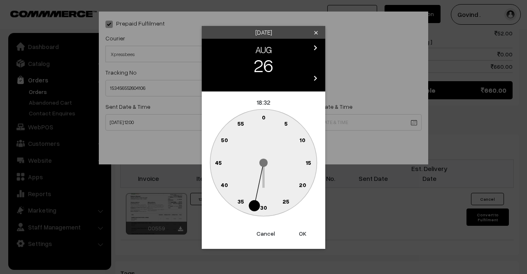
click at [264, 116] on text "0" at bounding box center [264, 117] width 4 height 7
type input "26-08-2025 18:00"
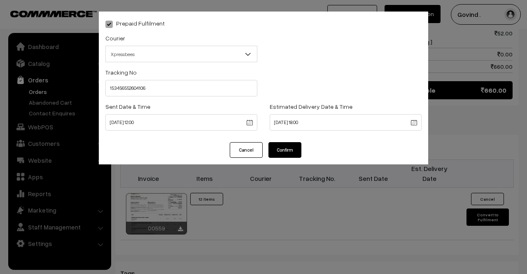
click at [279, 151] on button "Confirm" at bounding box center [285, 150] width 33 height 16
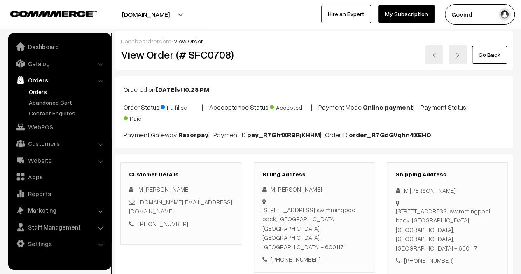
click at [494, 54] on link "Go Back" at bounding box center [489, 55] width 35 height 18
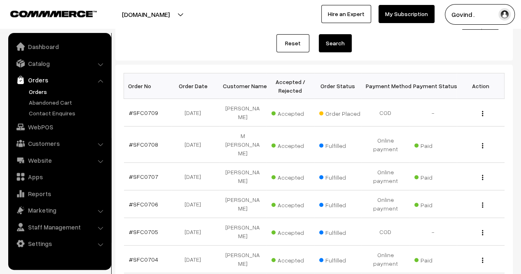
scroll to position [98, 0]
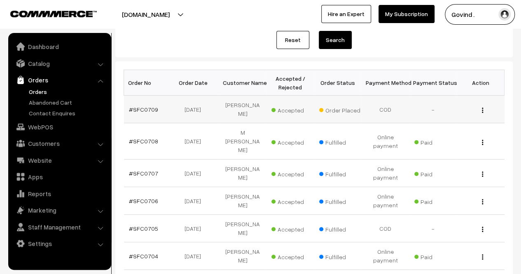
click at [482, 108] on img "button" at bounding box center [482, 110] width 1 height 5
click at [449, 117] on link "View" at bounding box center [446, 122] width 70 height 18
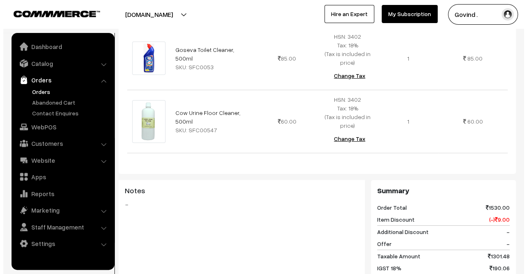
scroll to position [1488, 0]
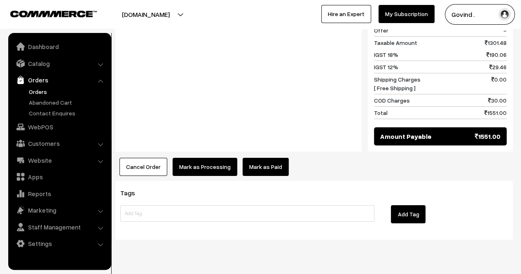
click at [190, 158] on button "Mark as Processing" at bounding box center [205, 167] width 65 height 18
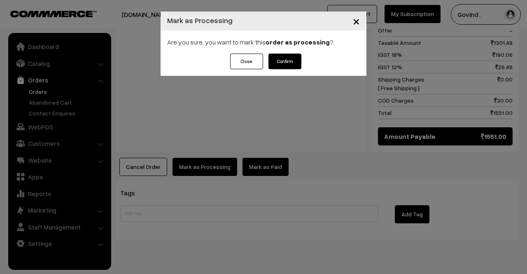
click at [280, 59] on button "Confirm" at bounding box center [285, 62] width 33 height 16
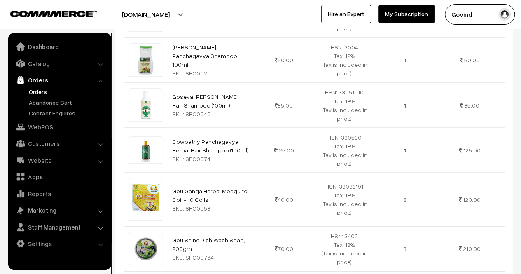
scroll to position [1192, 0]
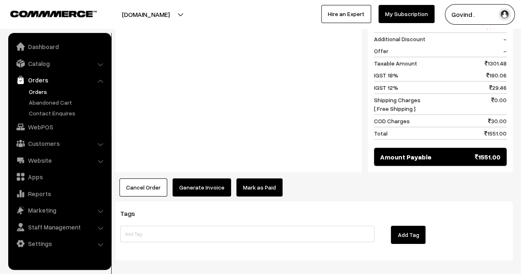
click at [186, 178] on button "Generate Invoice" at bounding box center [202, 187] width 59 height 18
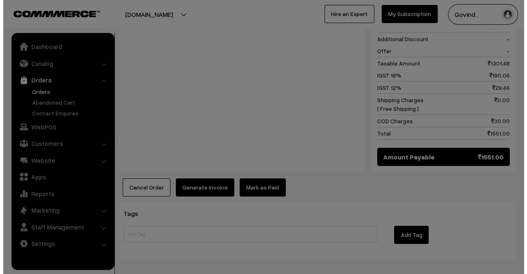
scroll to position [1195, 0]
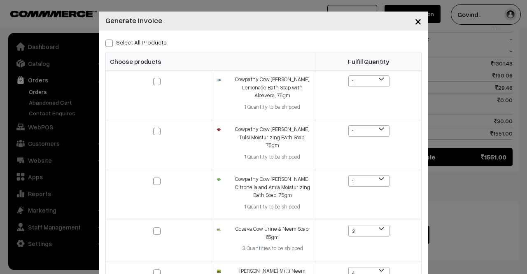
click at [109, 44] on span at bounding box center [108, 43] width 7 height 7
click at [109, 44] on input "Select All Products" at bounding box center [107, 41] width 5 height 5
checkbox input "true"
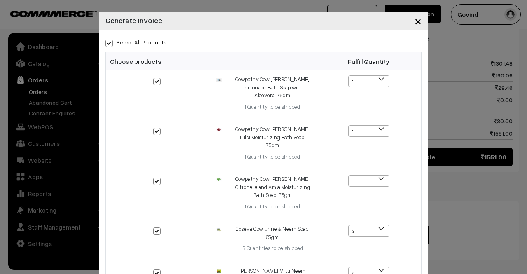
checkbox input "true"
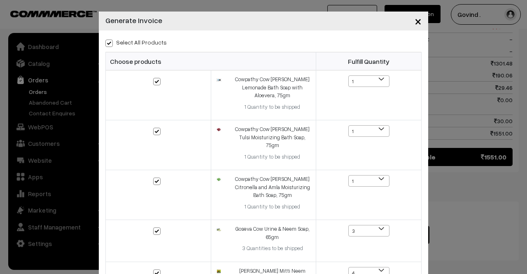
checkbox input "true"
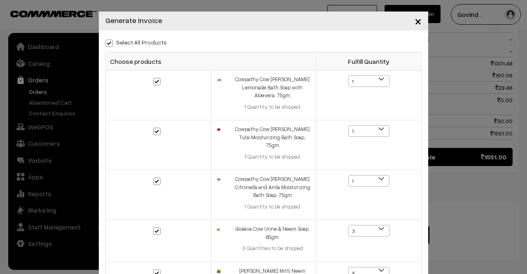
checkbox input "true"
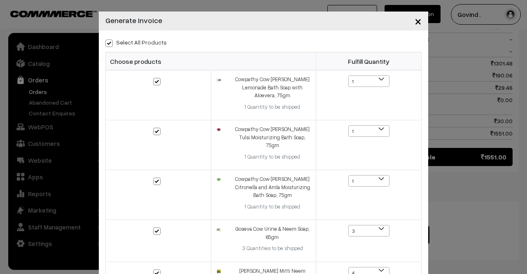
checkbox input "true"
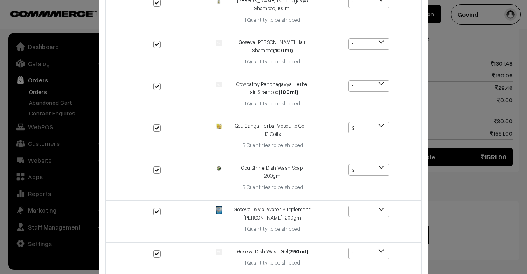
scroll to position [583, 0]
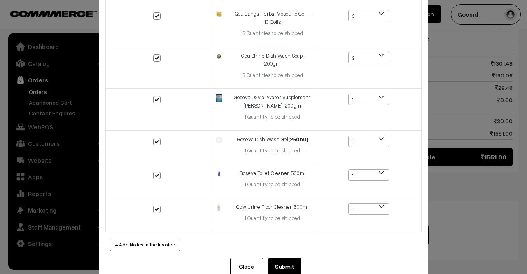
click at [286, 258] on button "Submit" at bounding box center [285, 267] width 33 height 18
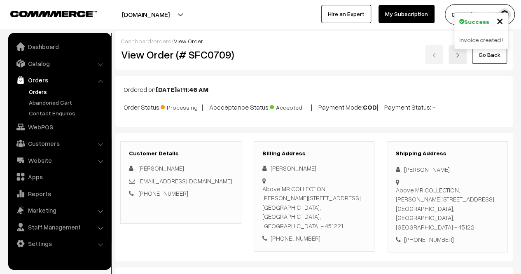
click at [491, 60] on link "Go Back" at bounding box center [489, 55] width 35 height 18
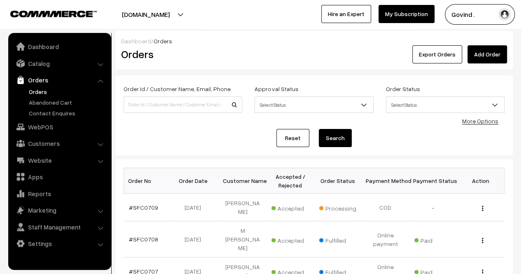
click at [54, 95] on link "Orders" at bounding box center [68, 91] width 82 height 9
click at [51, 104] on link "Abandoned Cart" at bounding box center [68, 102] width 82 height 9
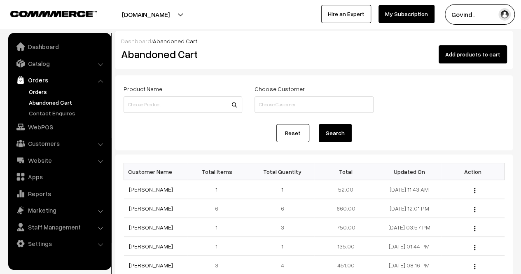
click at [38, 93] on link "Orders" at bounding box center [68, 91] width 82 height 9
